Goal: Consume media (video, audio)

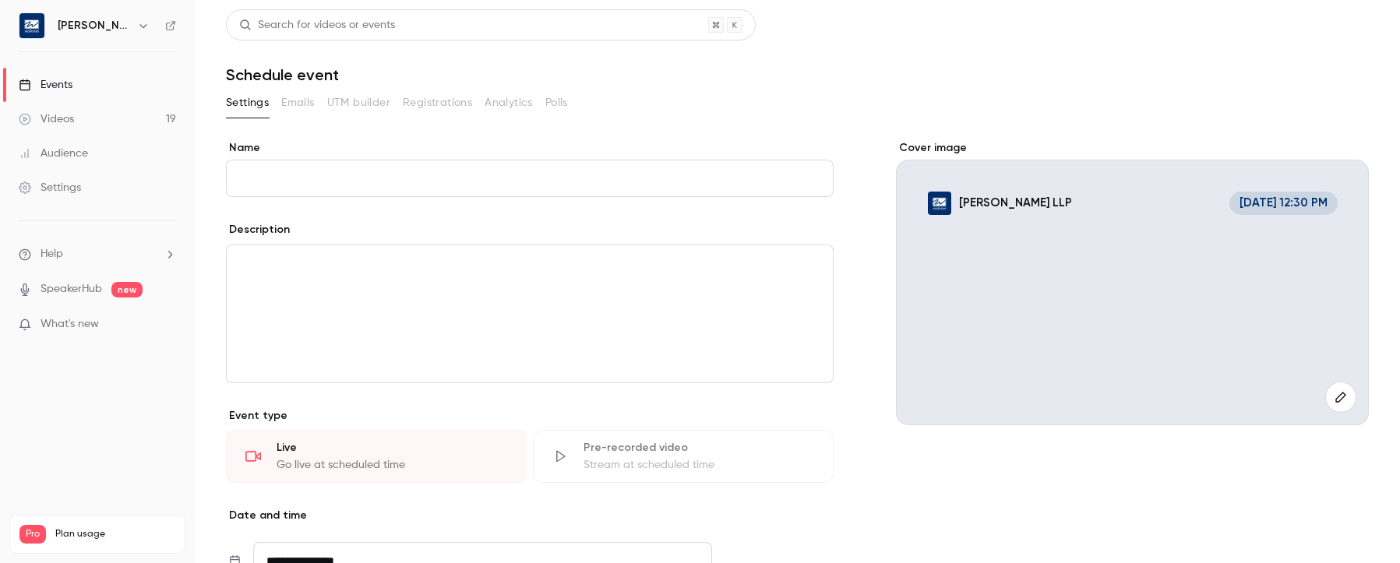
click at [59, 116] on div "Videos" at bounding box center [46, 119] width 55 height 16
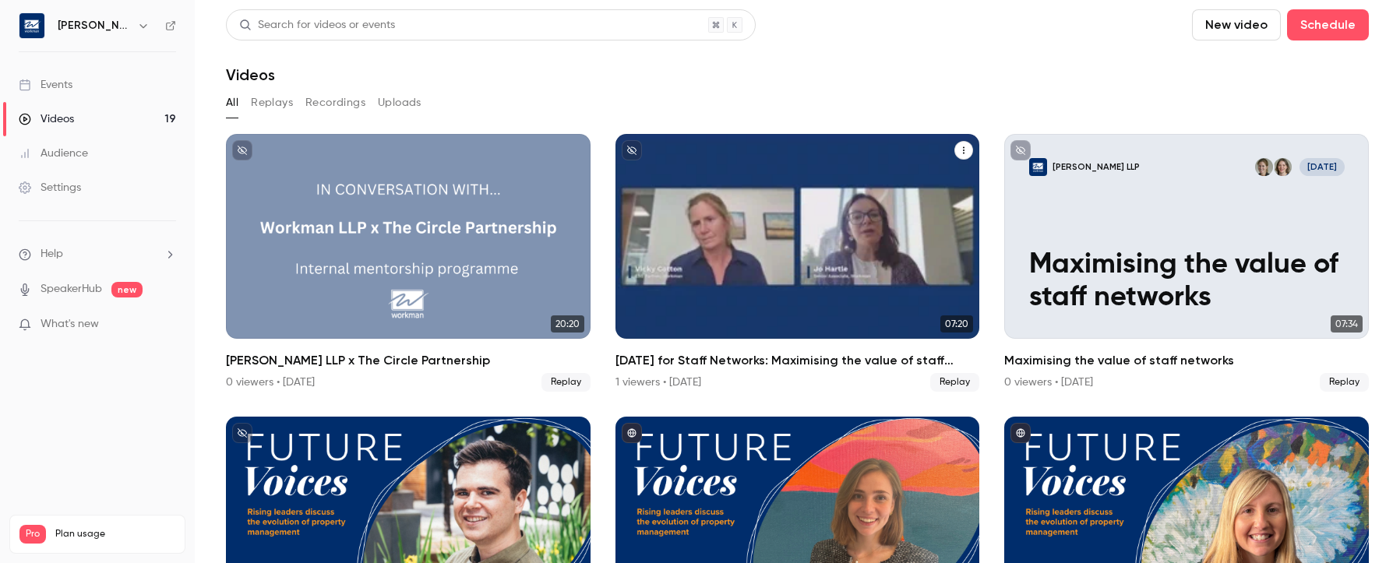
click at [842, 160] on div "National Day for Staff Networks: Maximising the value of staff networks" at bounding box center [798, 236] width 365 height 205
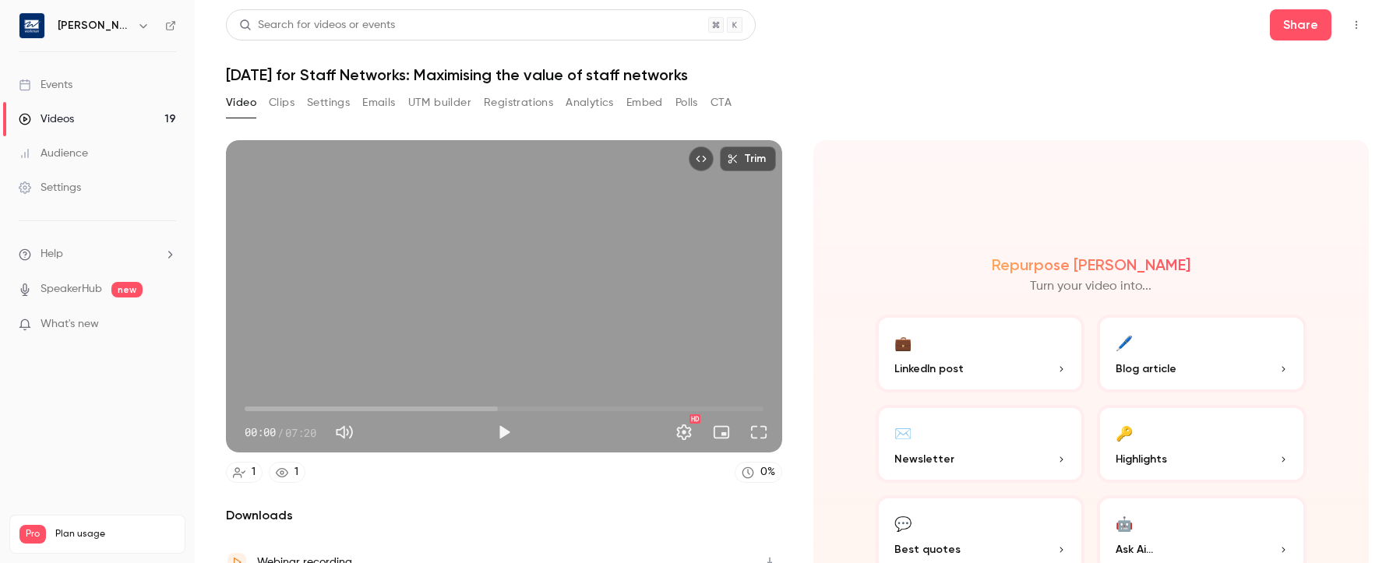
click at [282, 102] on button "Clips" at bounding box center [282, 102] width 26 height 25
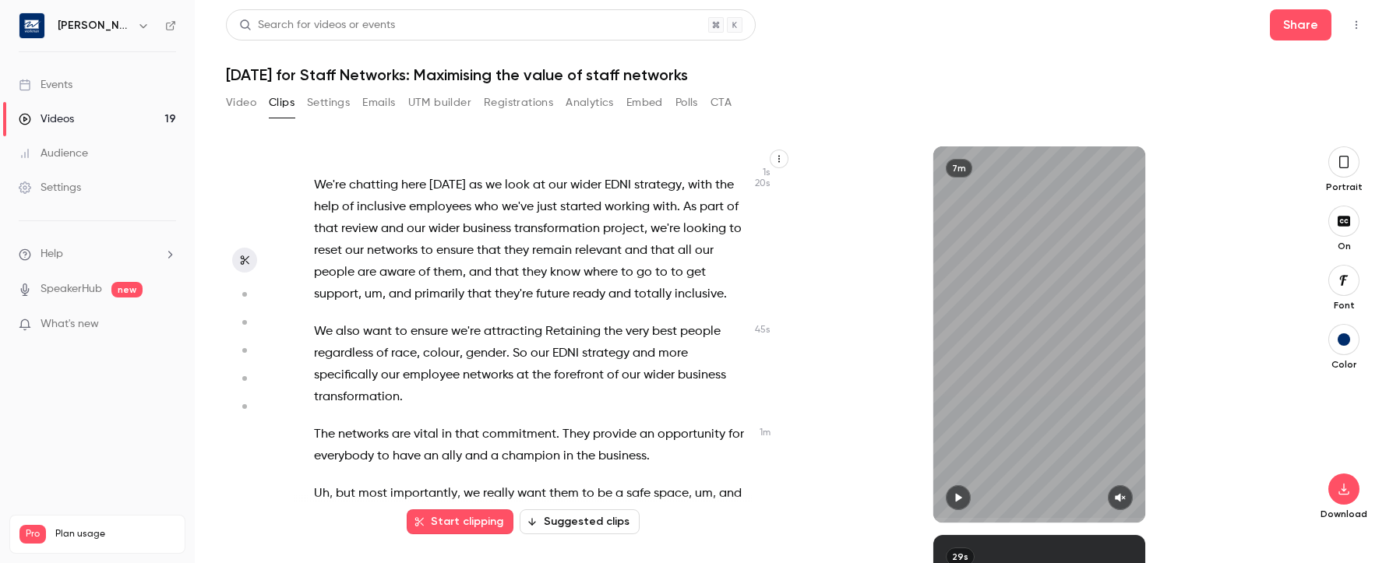
scroll to position [78, 0]
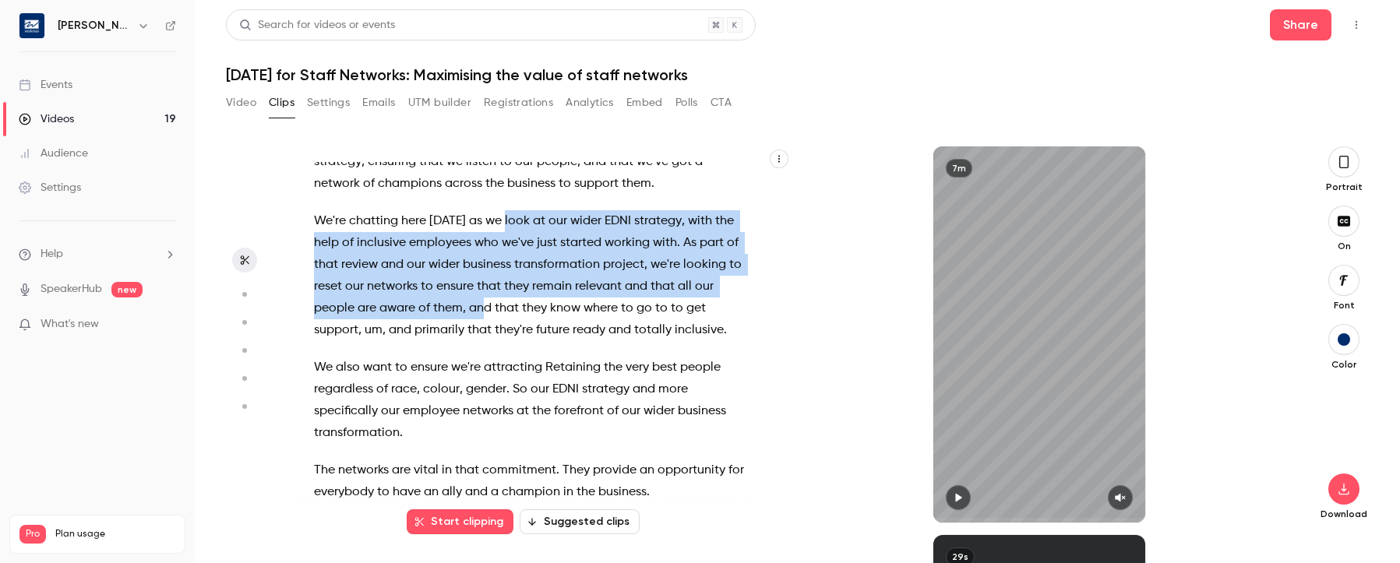
drag, startPoint x: 502, startPoint y: 222, endPoint x: 520, endPoint y: 308, distance: 87.6
click at [520, 308] on p "We're chatting here [DATE] as we look at our wider EDNI strategy , with the hel…" at bounding box center [531, 275] width 435 height 131
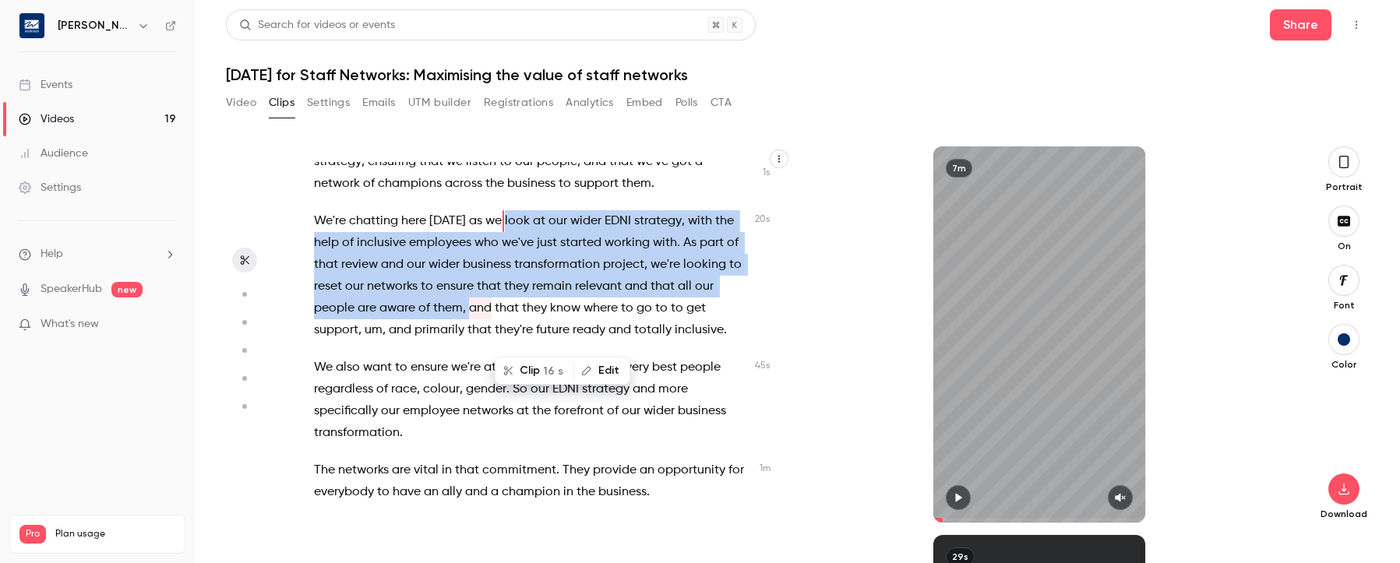
scroll to position [0, 0]
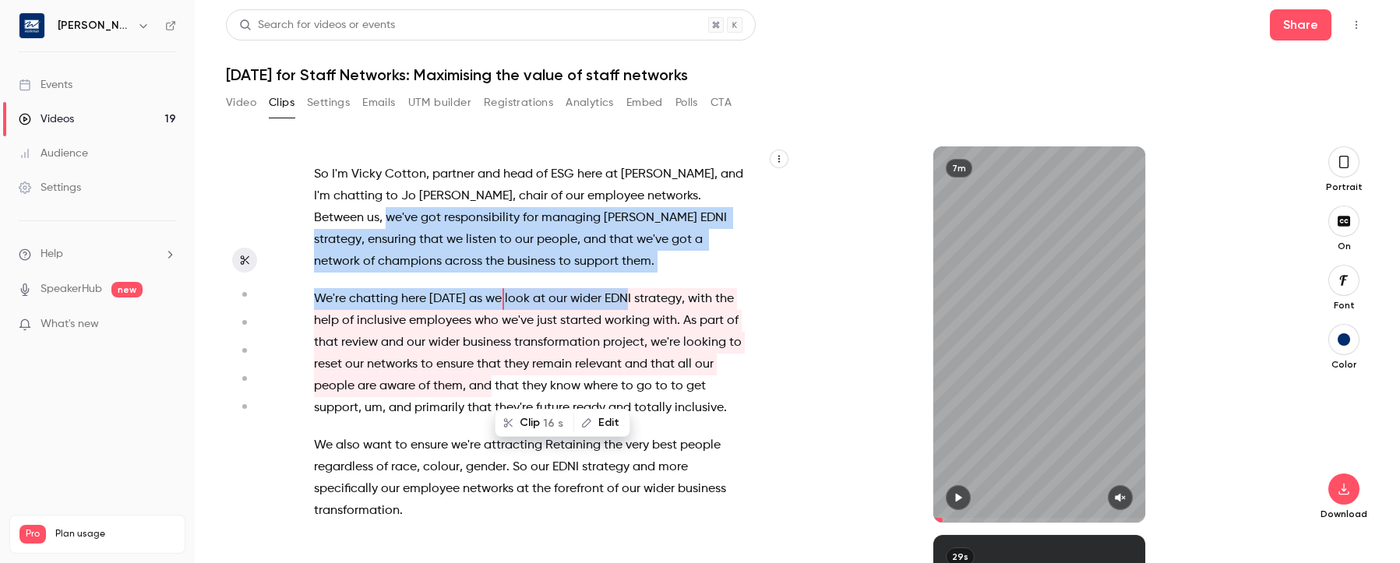
drag, startPoint x: 698, startPoint y: 200, endPoint x: 627, endPoint y: 278, distance: 104.8
click at [627, 278] on div "So I'm [PERSON_NAME] , partner and head of ESG here at [GEOGRAPHIC_DATA] , and …" at bounding box center [539, 342] width 489 height 361
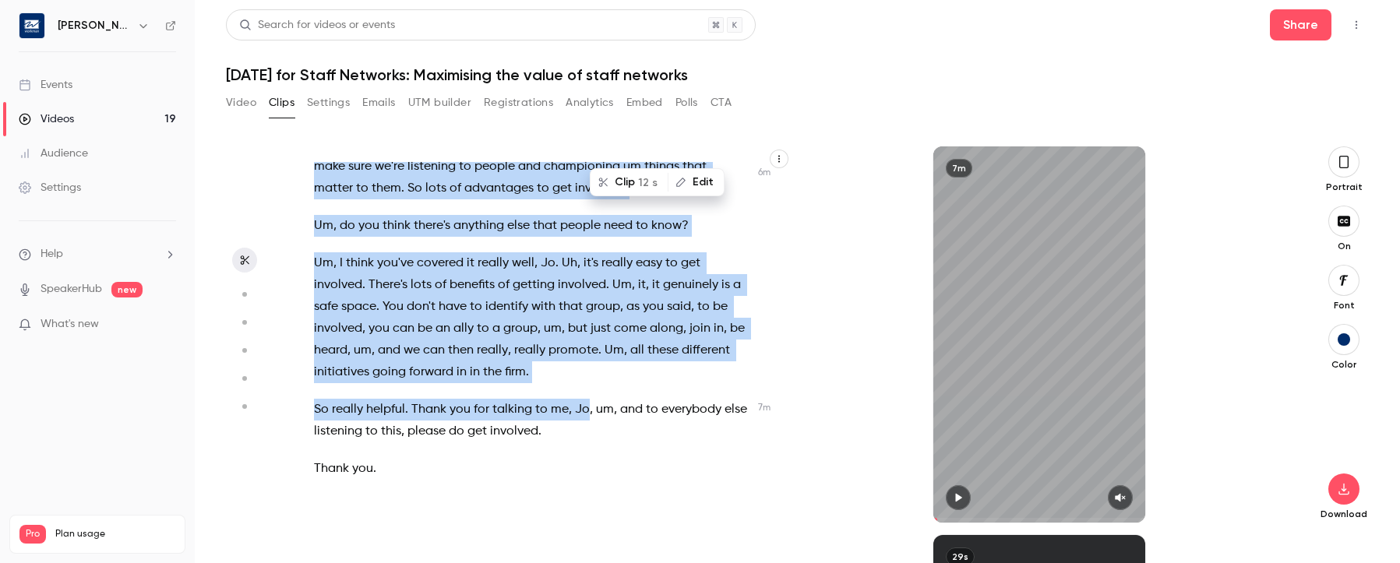
scroll to position [2406, 0]
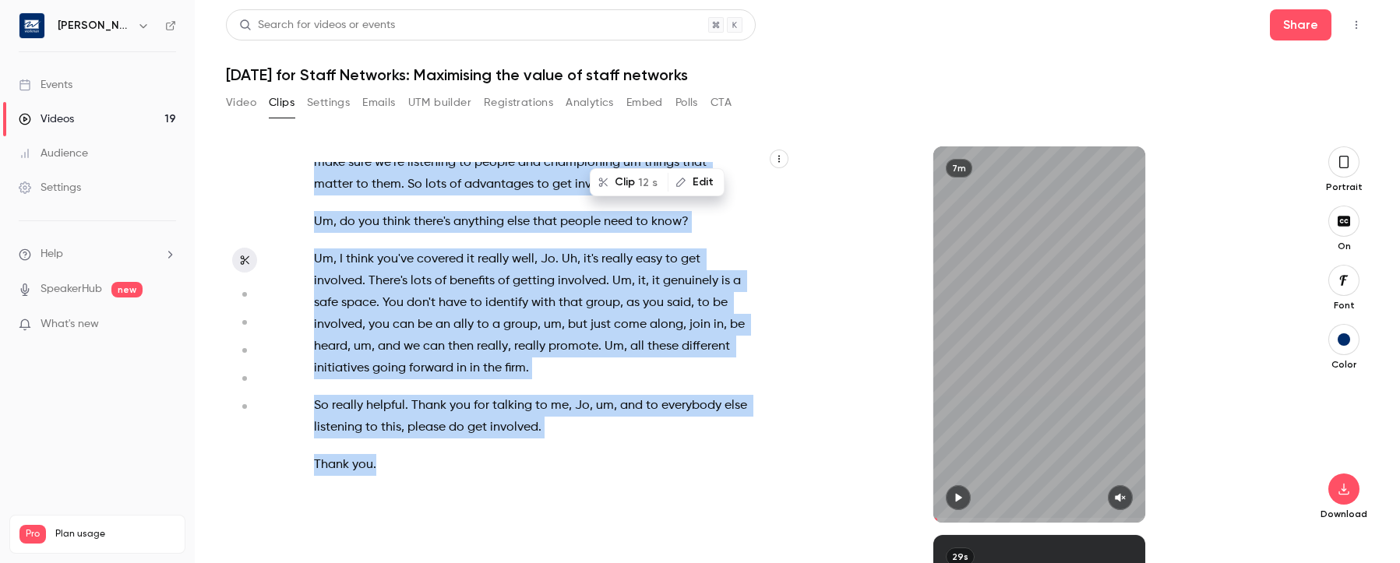
drag, startPoint x: 382, startPoint y: 199, endPoint x: 391, endPoint y: 472, distance: 272.9
click at [391, 472] on div "So I'm [PERSON_NAME] , partner and head of ESG here at [GEOGRAPHIC_DATA] , and …" at bounding box center [539, 342] width 489 height 361
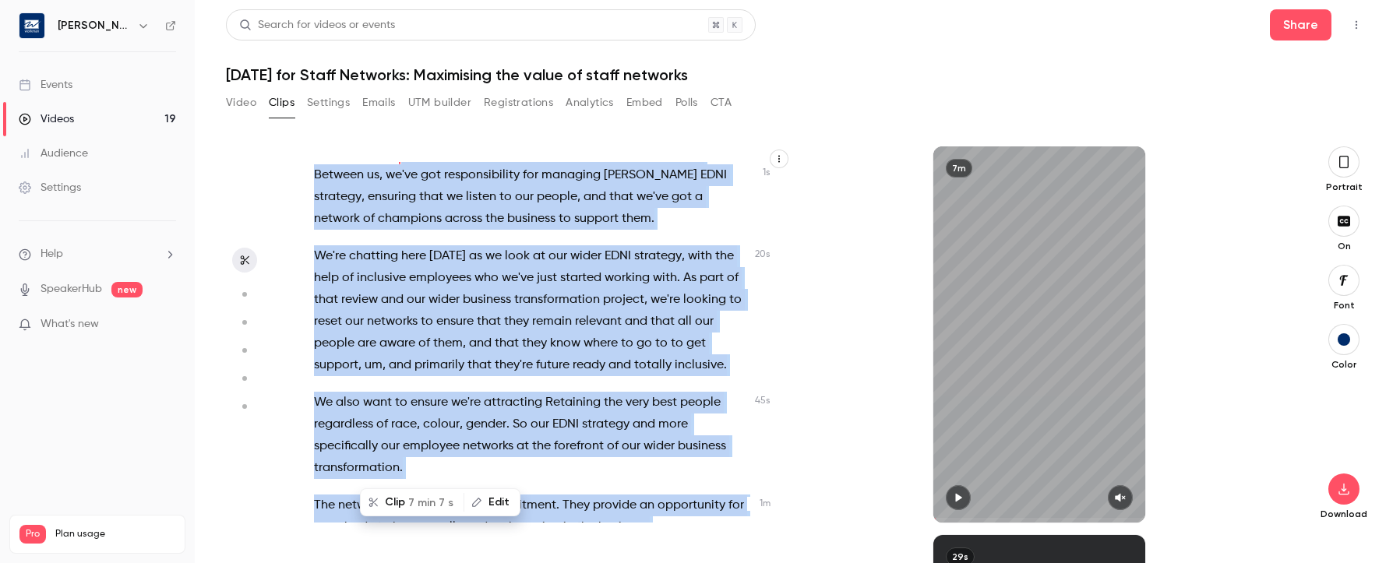
scroll to position [0, 0]
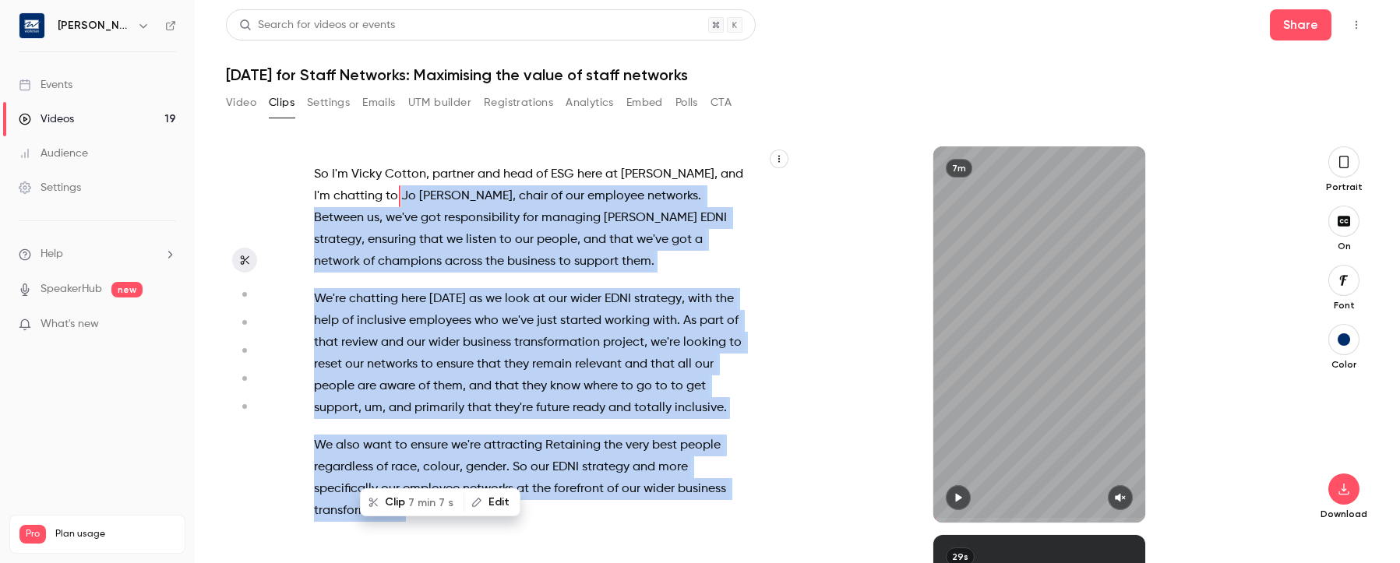
click at [495, 500] on button "Edit" at bounding box center [492, 502] width 54 height 25
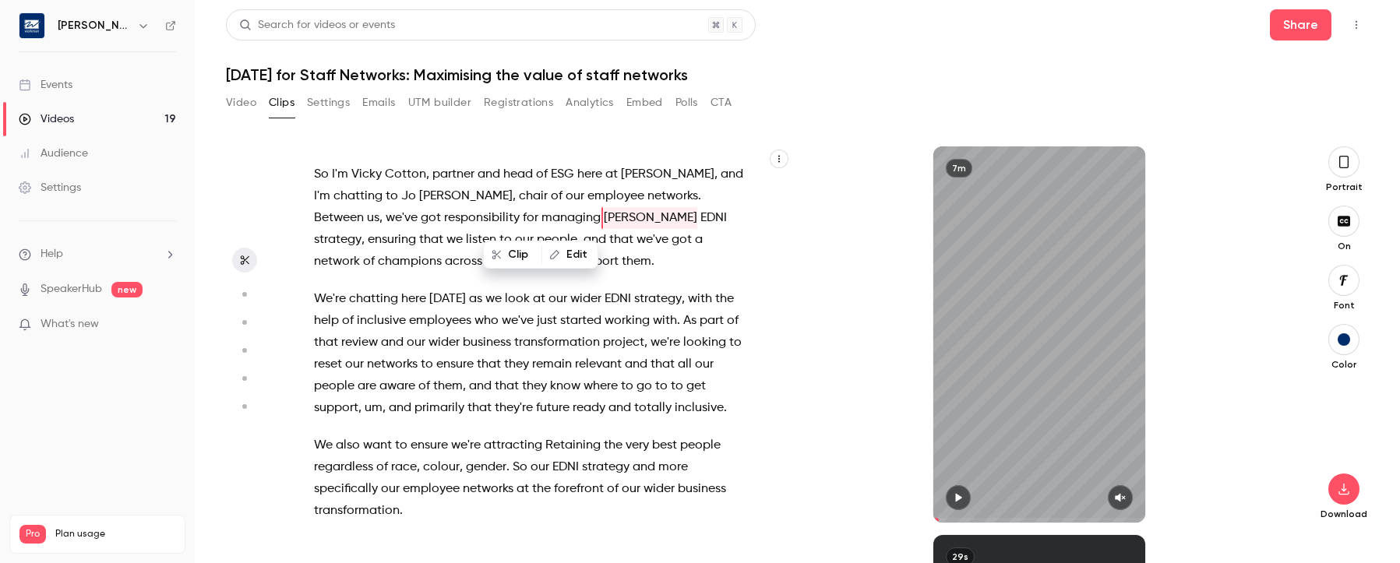
drag, startPoint x: 527, startPoint y: 221, endPoint x: 384, endPoint y: 195, distance: 145.1
click at [401, 195] on span "Jo" at bounding box center [408, 196] width 15 height 22
click at [401, 194] on span "Jo" at bounding box center [408, 196] width 15 height 22
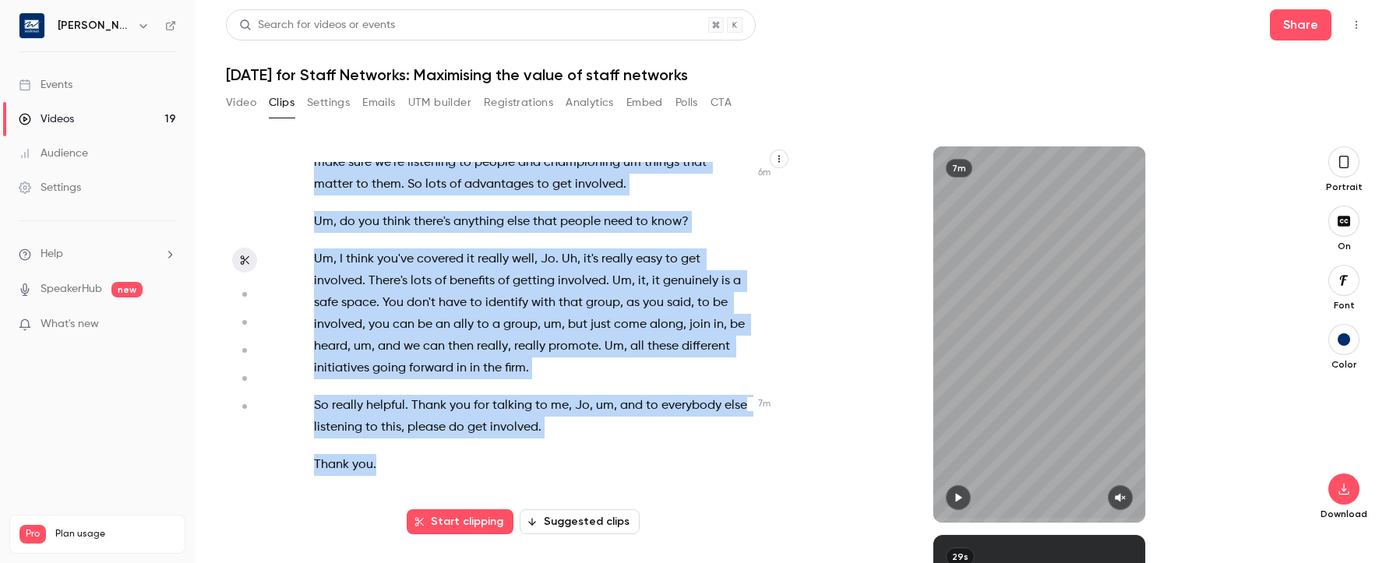
scroll to position [2406, 0]
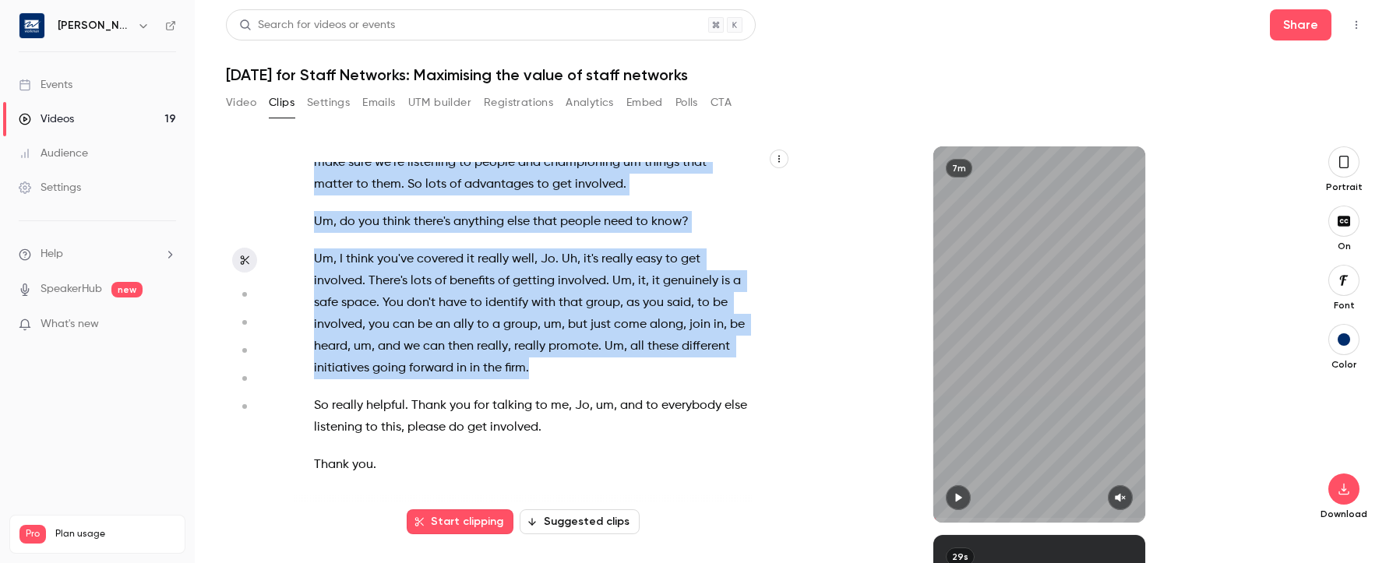
drag, startPoint x: 381, startPoint y: 195, endPoint x: 593, endPoint y: 372, distance: 276.1
click at [593, 372] on div "So I'm [PERSON_NAME] , partner and head of ESG here at [GEOGRAPHIC_DATA] , and …" at bounding box center [539, 342] width 489 height 361
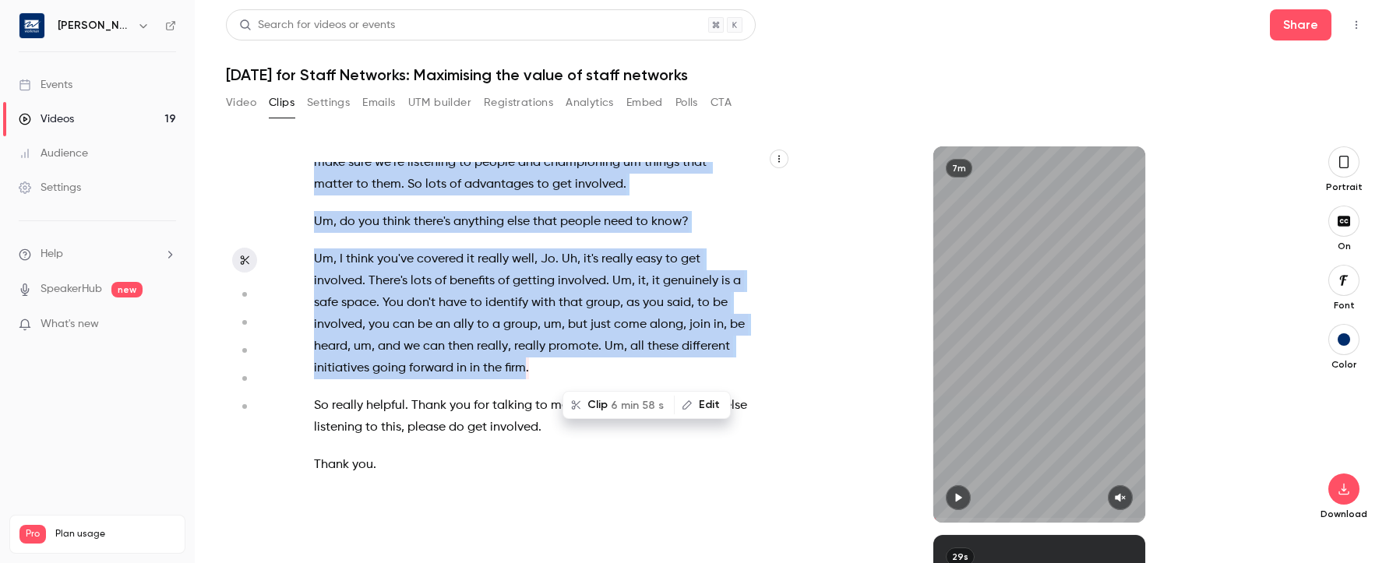
copy div "[PERSON_NAME] , chair of our employee networks . Between us , we've got respons…"
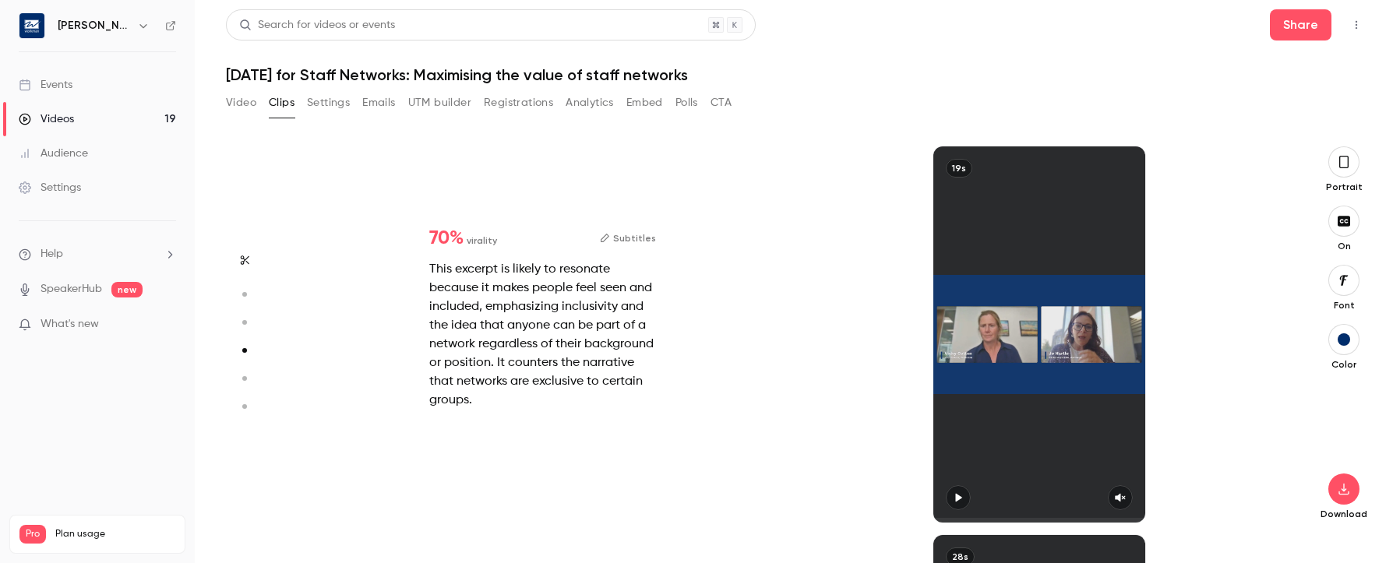
scroll to position [1920, 0]
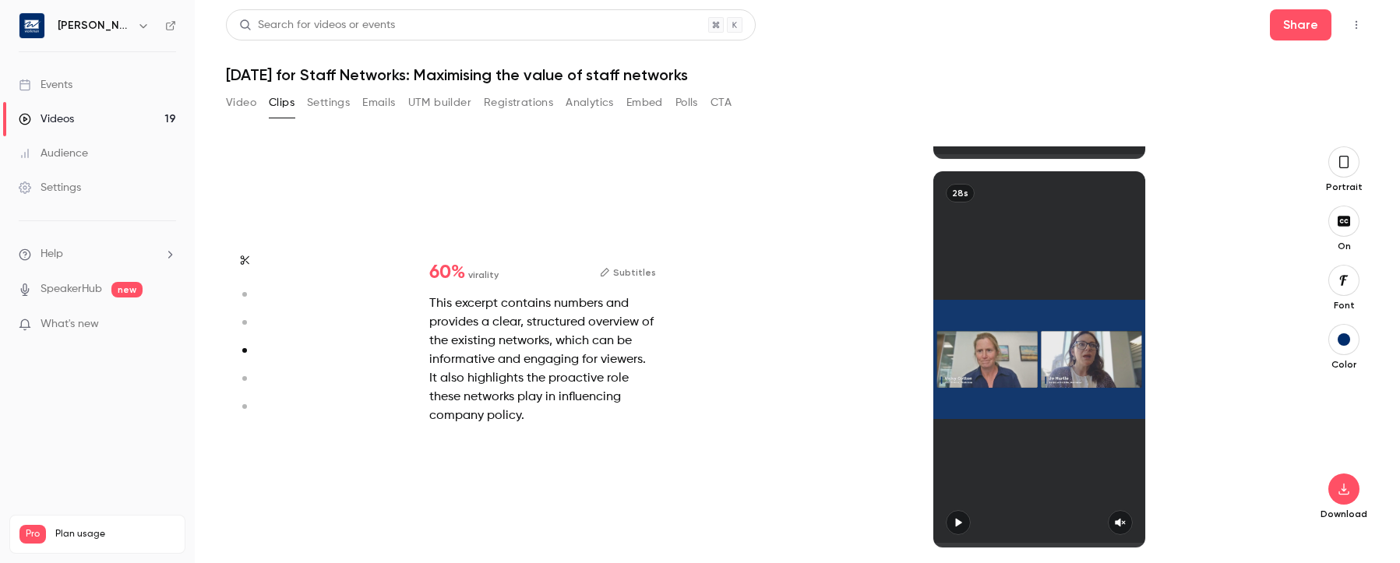
type input "***"
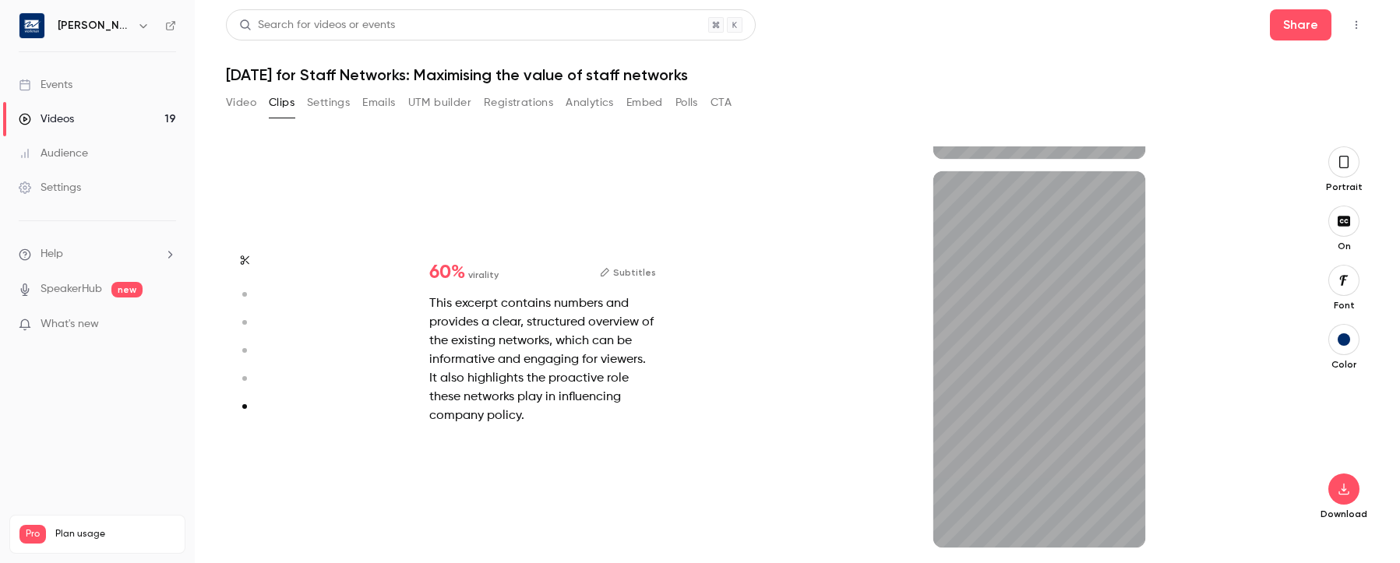
type input "***"
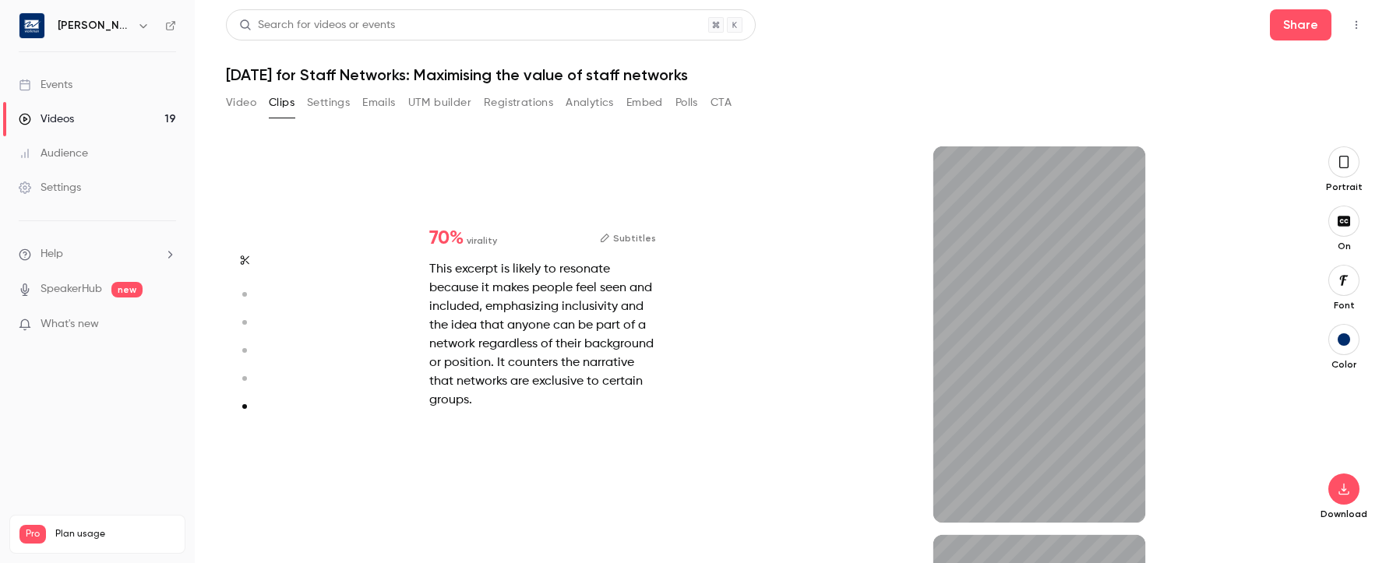
type input "***"
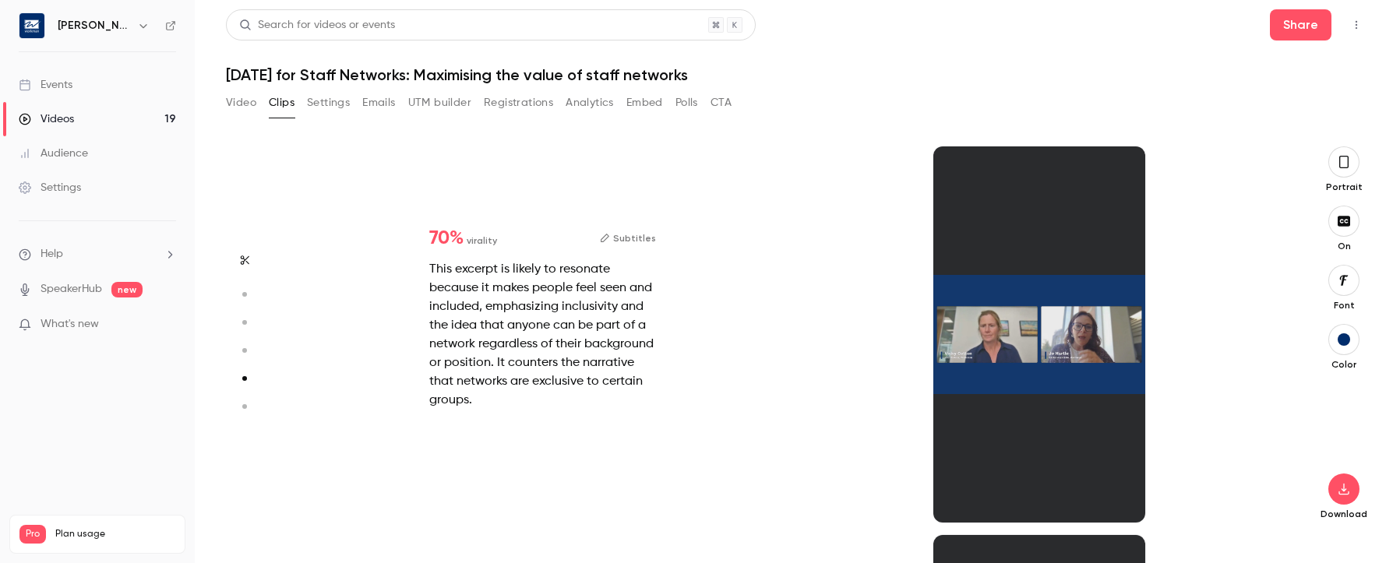
type input "*"
type input "***"
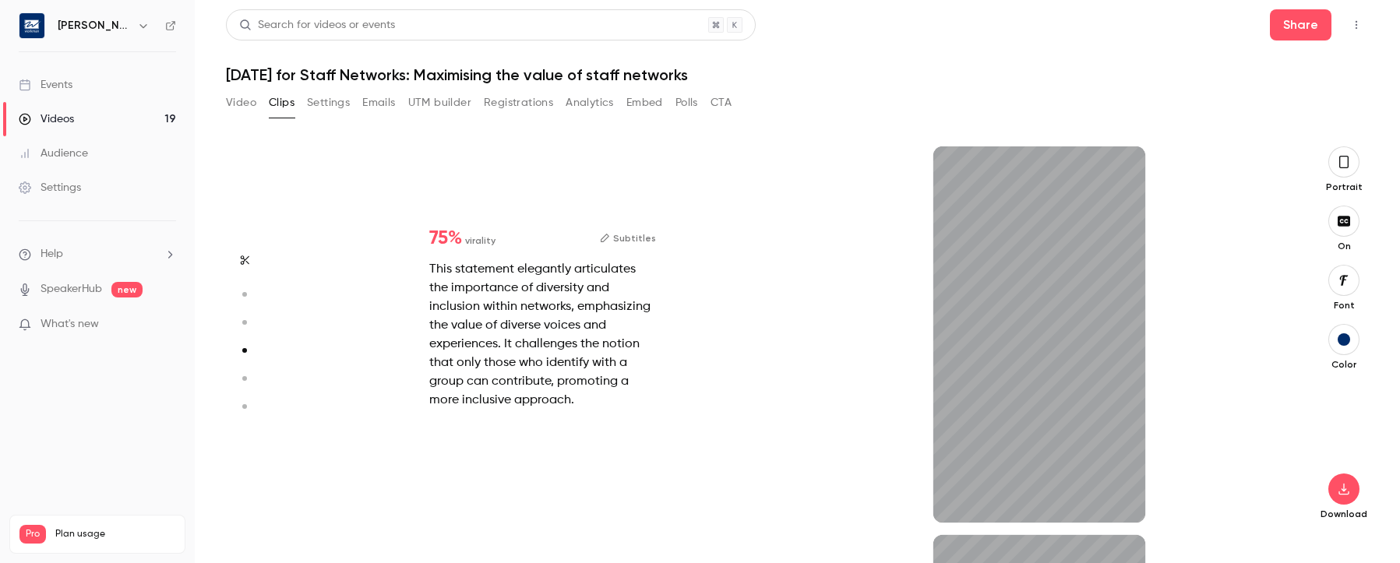
type input "****"
